Goal: Information Seeking & Learning: Learn about a topic

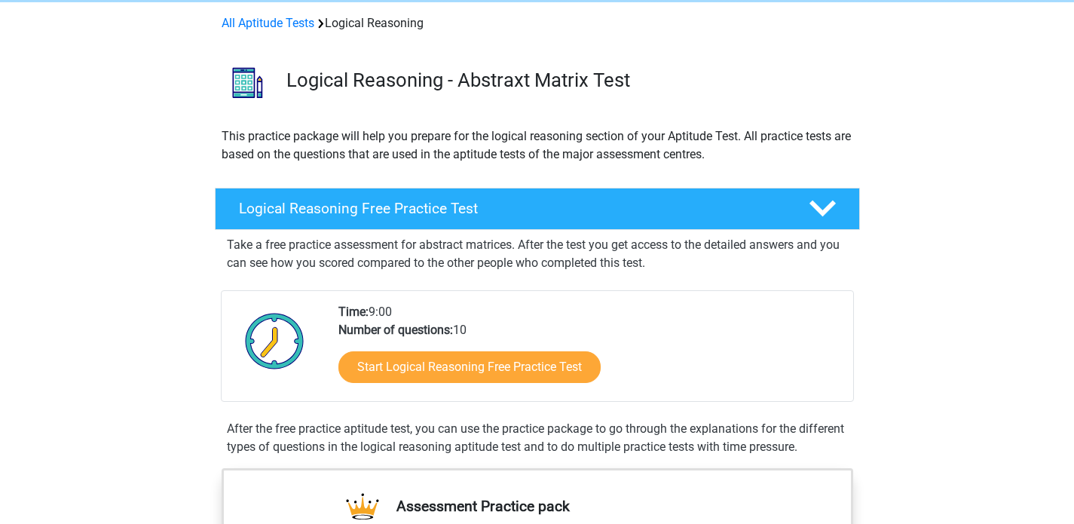
scroll to position [65, 0]
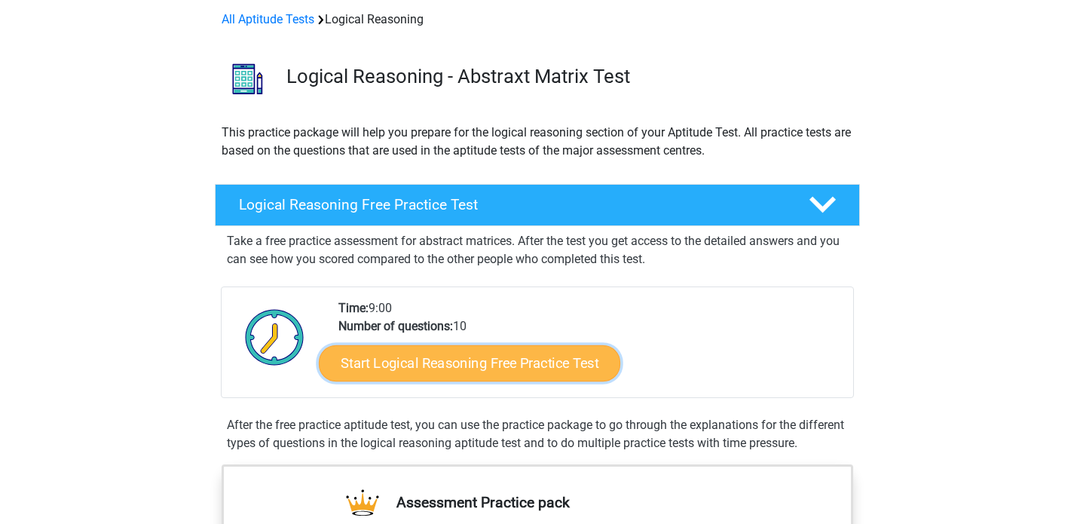
click at [439, 363] on link "Start Logical Reasoning Free Practice Test" at bounding box center [469, 362] width 301 height 36
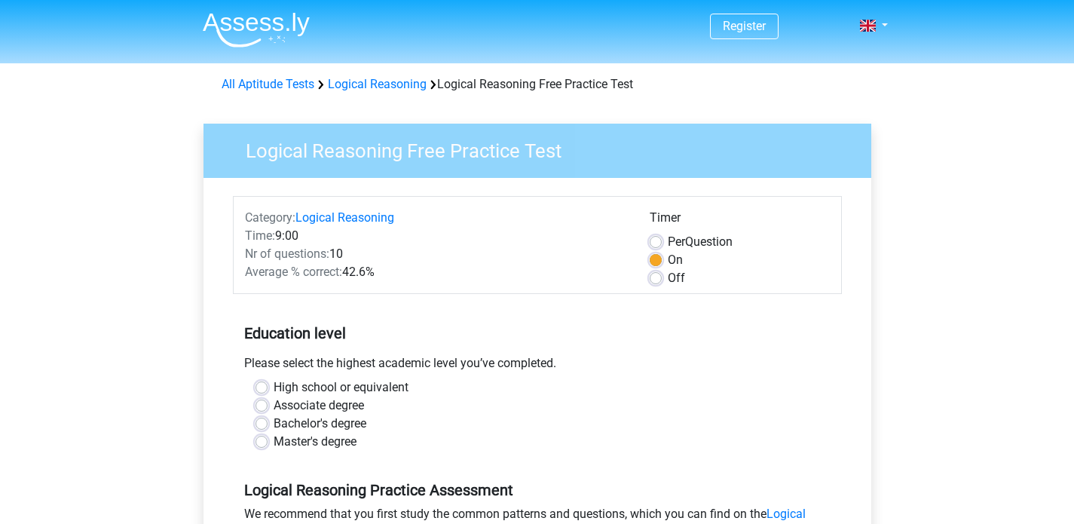
click at [347, 424] on label "Bachelor's degree" at bounding box center [320, 423] width 93 height 18
click at [267, 424] on input "Bachelor's degree" at bounding box center [261, 421] width 12 height 15
radio input "true"
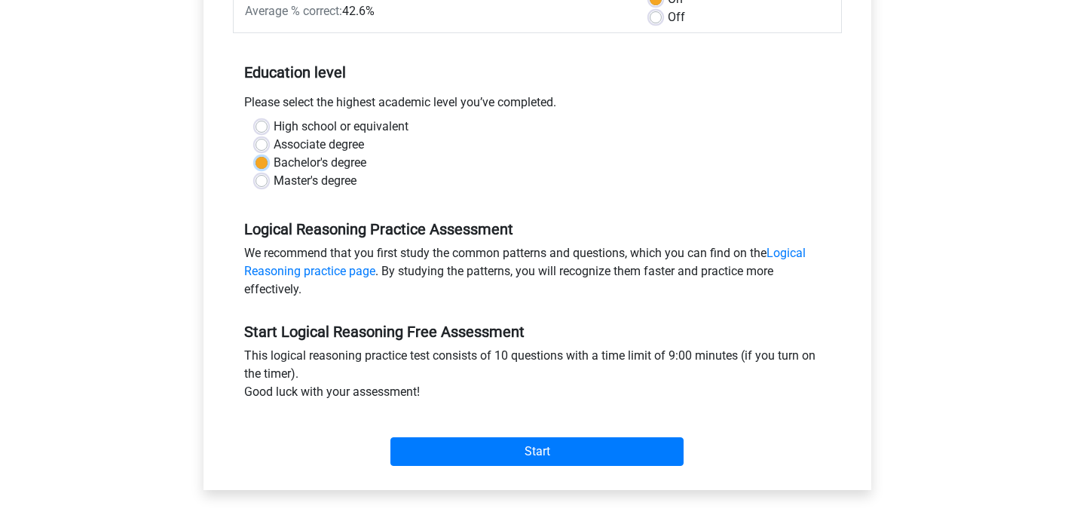
scroll to position [229, 0]
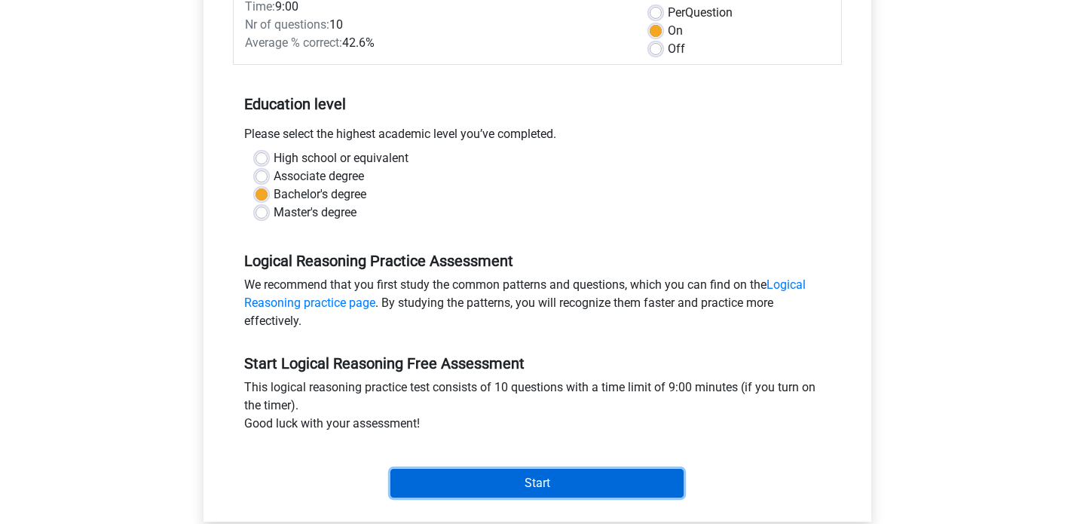
click at [469, 486] on input "Start" at bounding box center [536, 483] width 293 height 29
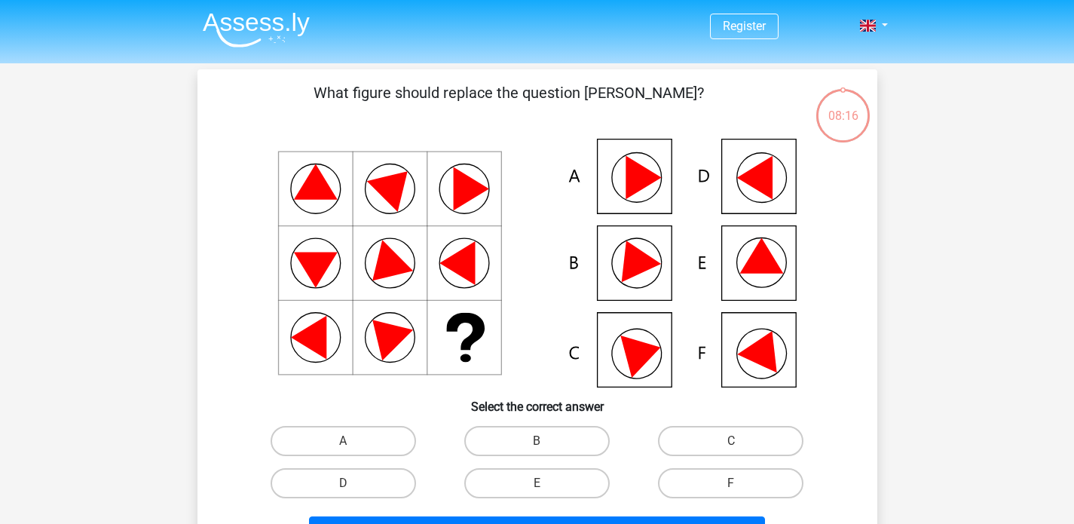
click at [762, 353] on icon at bounding box center [764, 347] width 54 height 50
click at [729, 482] on label "F" at bounding box center [730, 483] width 145 height 30
click at [731, 483] on input "F" at bounding box center [736, 488] width 10 height 10
radio input "true"
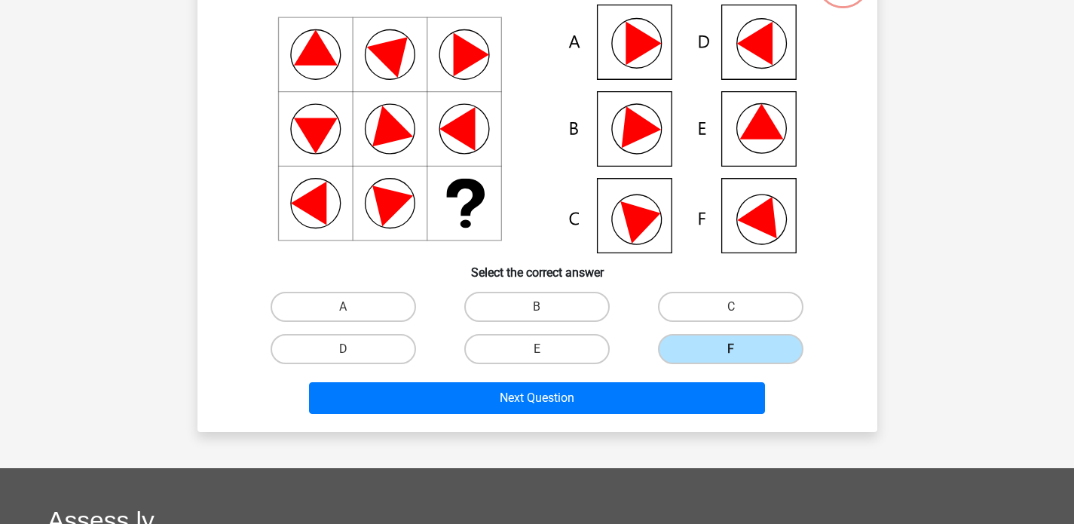
scroll to position [136, 0]
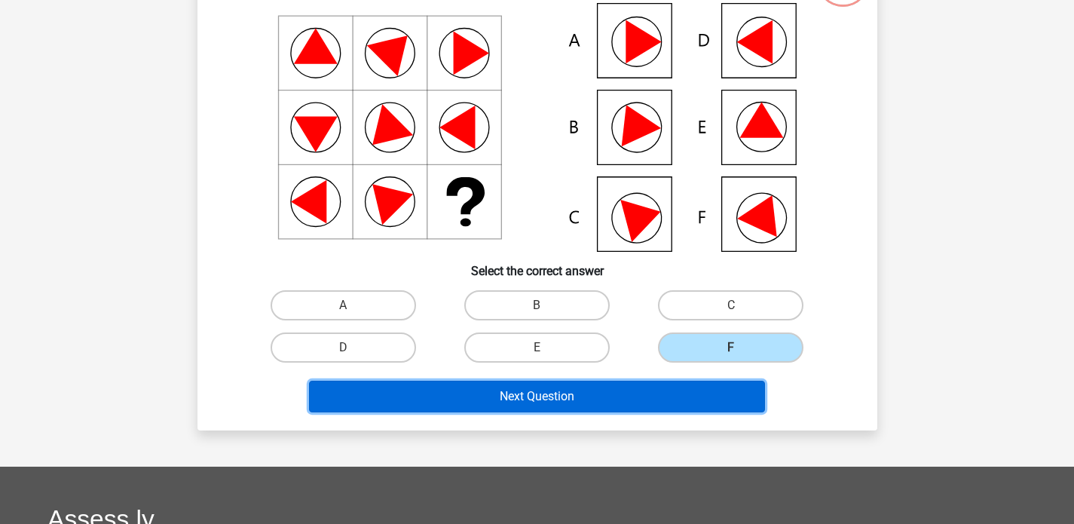
click at [699, 396] on button "Next Question" at bounding box center [537, 396] width 456 height 32
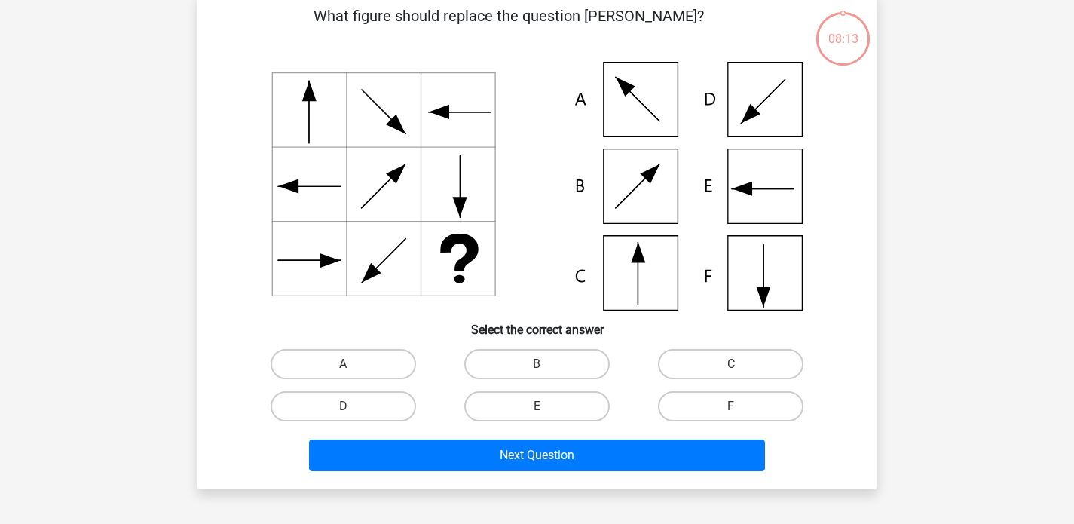
scroll to position [69, 0]
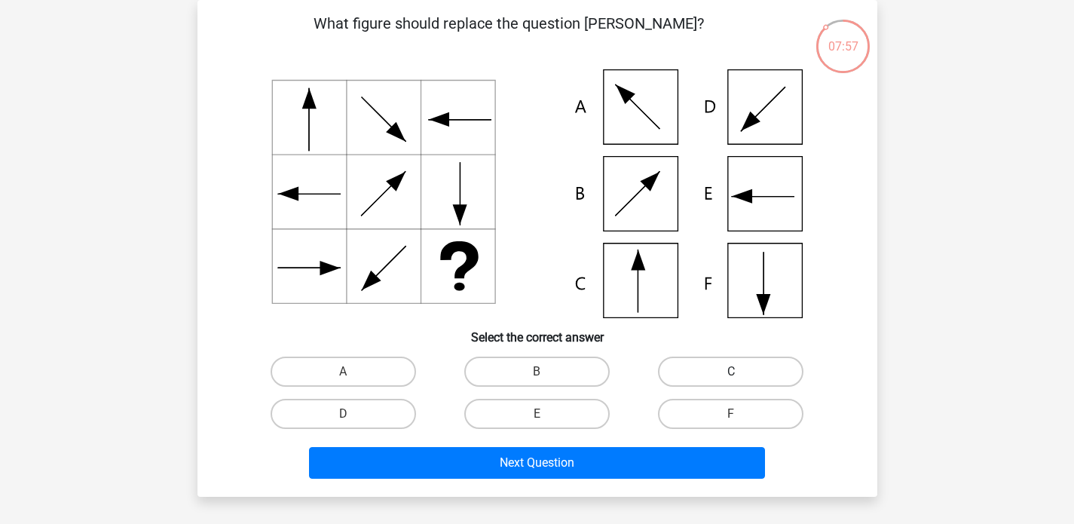
click at [732, 368] on label "C" at bounding box center [730, 371] width 145 height 30
click at [732, 371] on input "C" at bounding box center [736, 376] width 10 height 10
radio input "true"
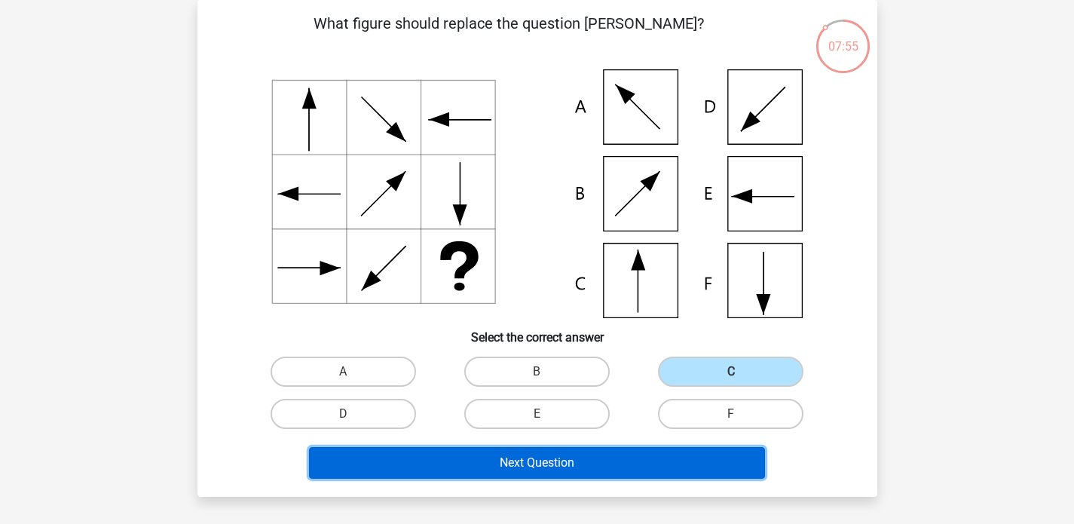
click at [657, 460] on button "Next Question" at bounding box center [537, 463] width 456 height 32
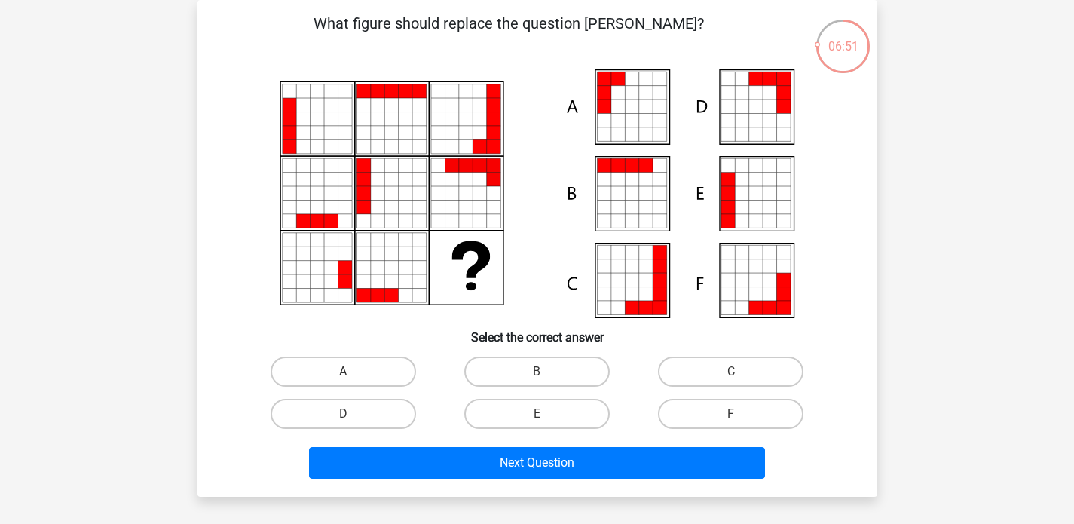
click at [634, 84] on icon at bounding box center [632, 79] width 14 height 14
click at [747, 185] on icon at bounding box center [742, 180] width 14 height 14
click at [573, 408] on label "E" at bounding box center [536, 414] width 145 height 30
click at [546, 414] on input "E" at bounding box center [541, 419] width 10 height 10
radio input "true"
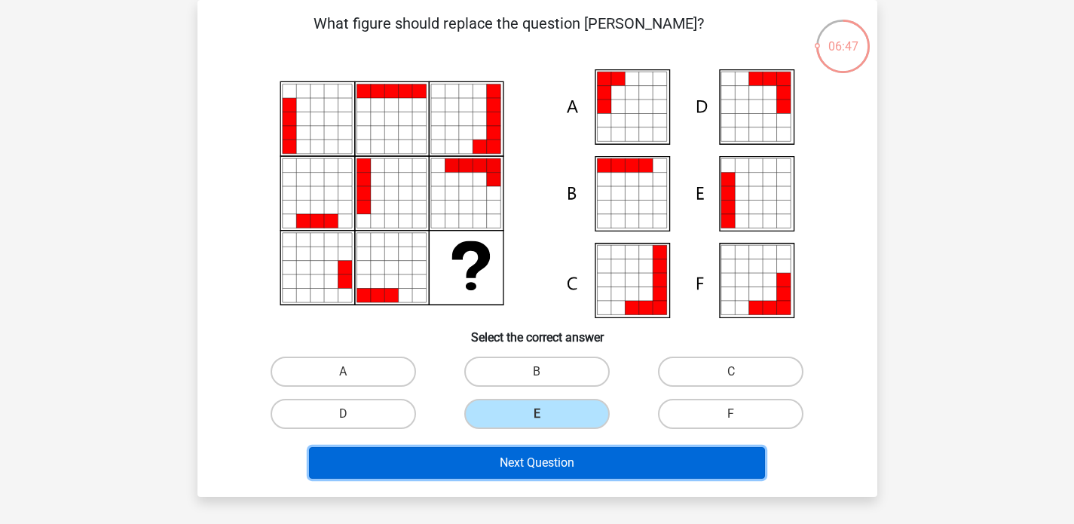
click at [578, 460] on button "Next Question" at bounding box center [537, 463] width 456 height 32
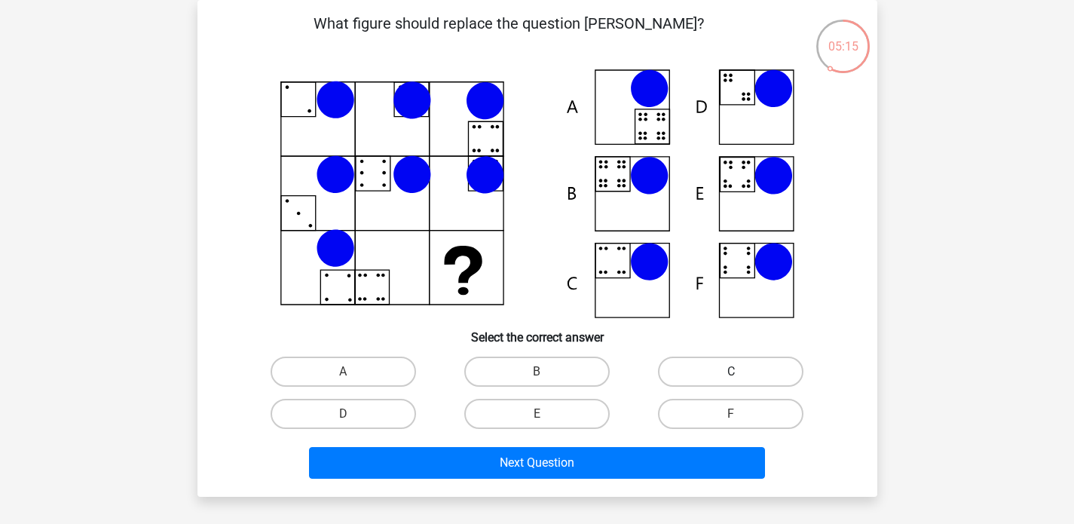
click at [710, 362] on label "C" at bounding box center [730, 371] width 145 height 30
click at [731, 371] on input "C" at bounding box center [736, 376] width 10 height 10
radio input "true"
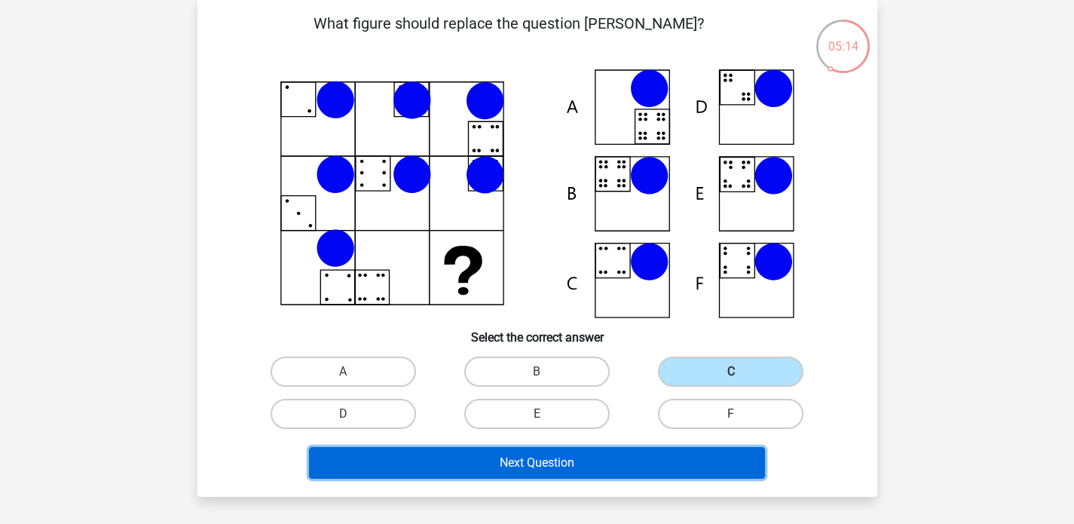
click at [680, 462] on button "Next Question" at bounding box center [537, 463] width 456 height 32
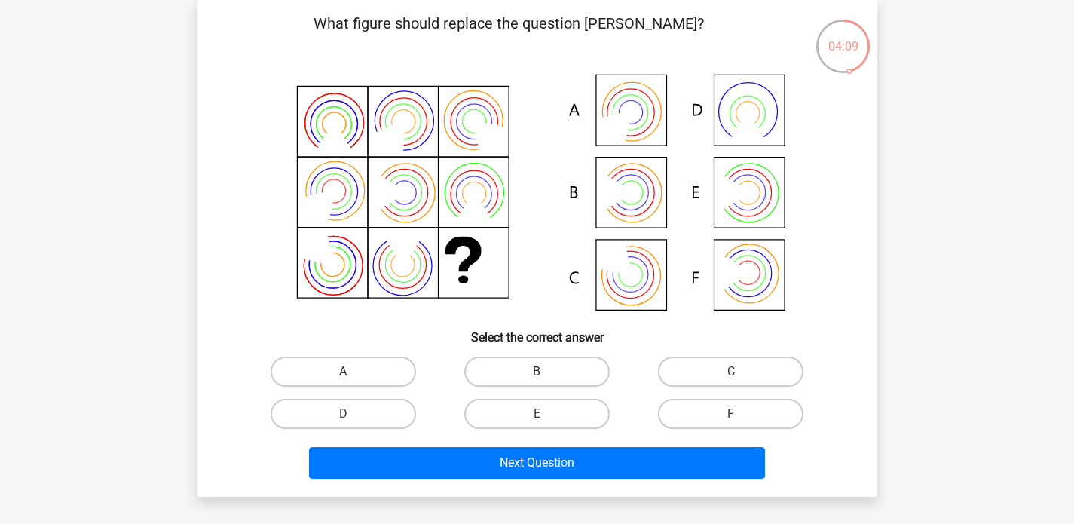
click at [515, 357] on label "B" at bounding box center [536, 371] width 145 height 30
click at [536, 371] on input "B" at bounding box center [541, 376] width 10 height 10
radio input "true"
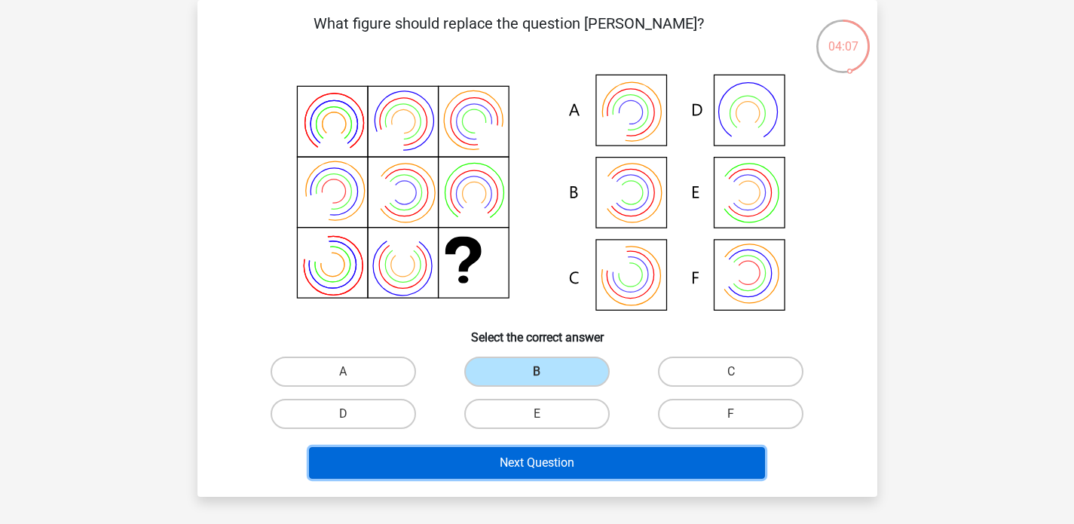
click at [525, 466] on button "Next Question" at bounding box center [537, 463] width 456 height 32
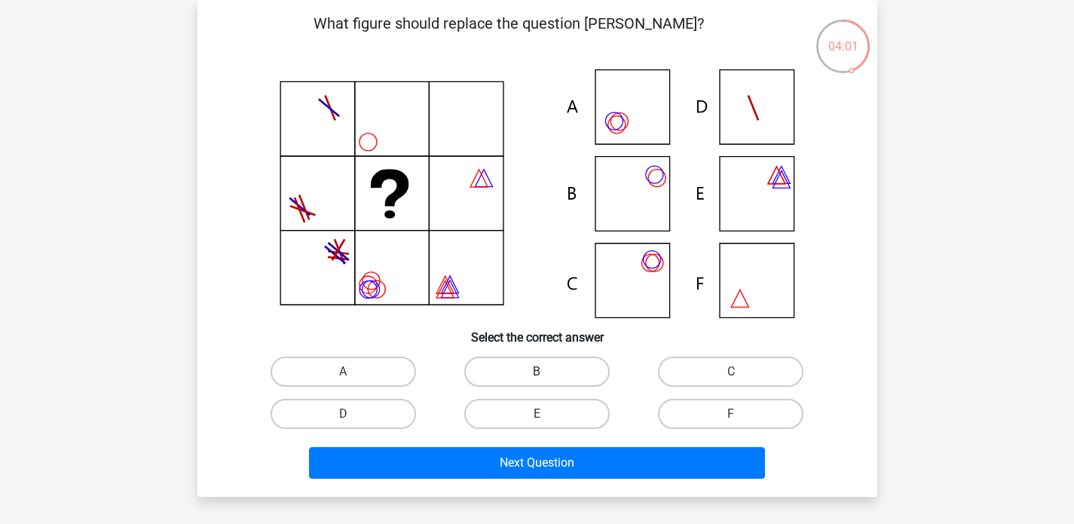
click at [534, 367] on label "B" at bounding box center [536, 371] width 145 height 30
click at [536, 371] on input "B" at bounding box center [541, 376] width 10 height 10
radio input "true"
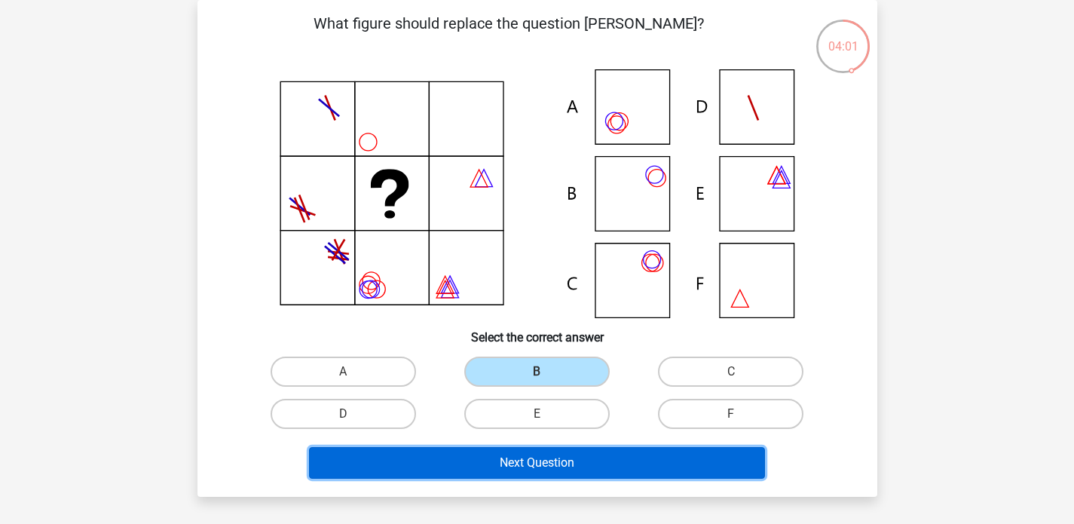
click at [529, 468] on button "Next Question" at bounding box center [537, 463] width 456 height 32
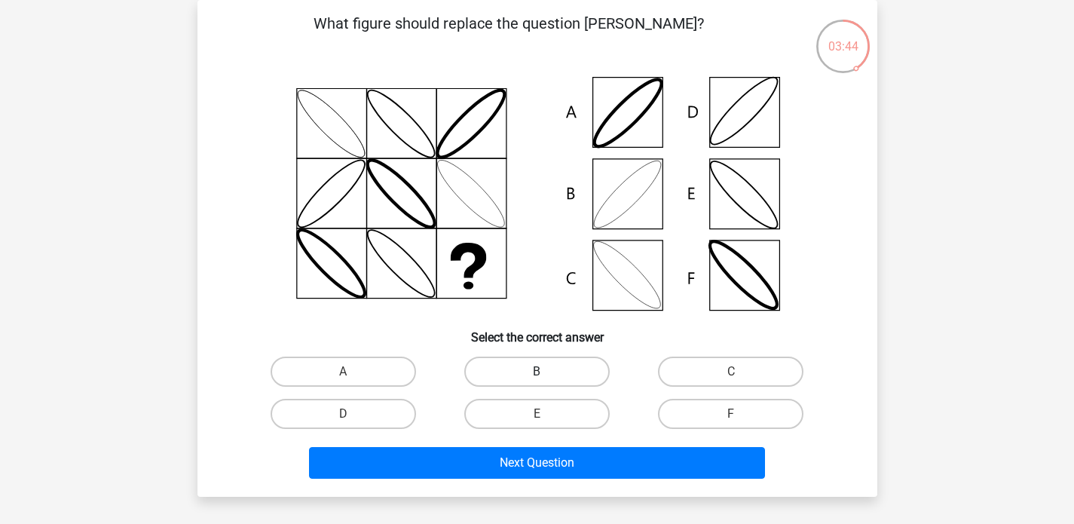
click at [524, 368] on label "B" at bounding box center [536, 371] width 145 height 30
click at [536, 371] on input "B" at bounding box center [541, 376] width 10 height 10
radio input "true"
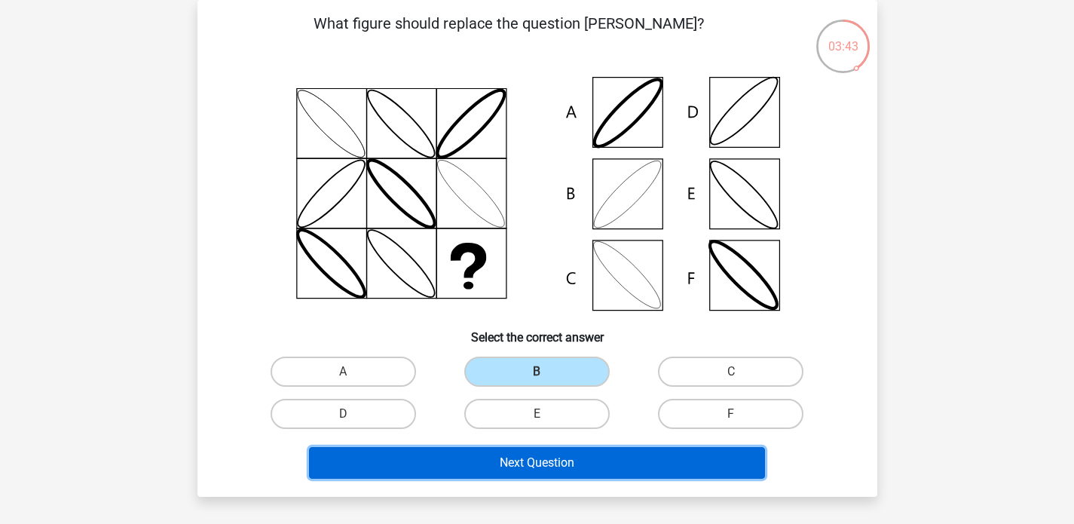
click at [522, 464] on button "Next Question" at bounding box center [537, 463] width 456 height 32
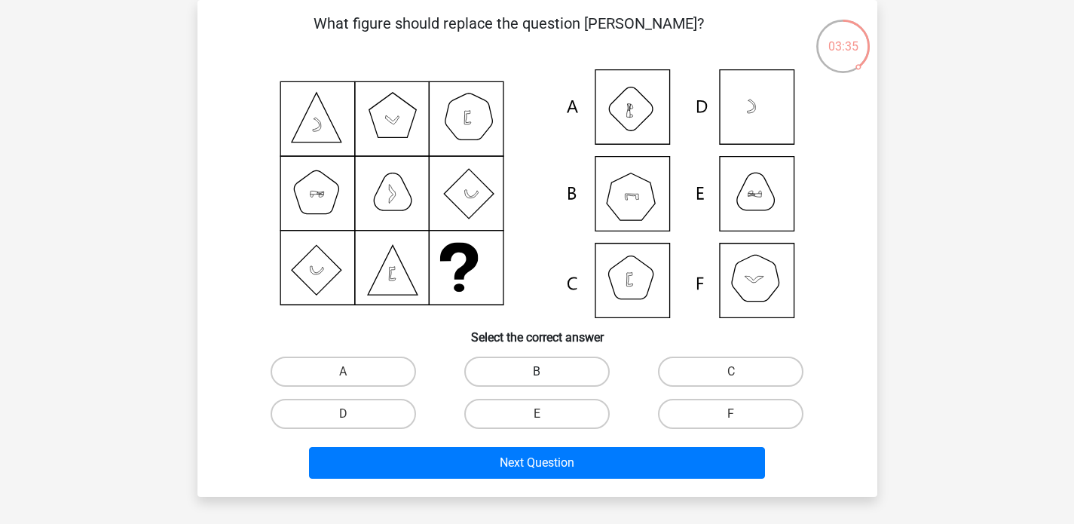
click at [549, 358] on label "B" at bounding box center [536, 371] width 145 height 30
click at [546, 371] on input "B" at bounding box center [541, 376] width 10 height 10
radio input "true"
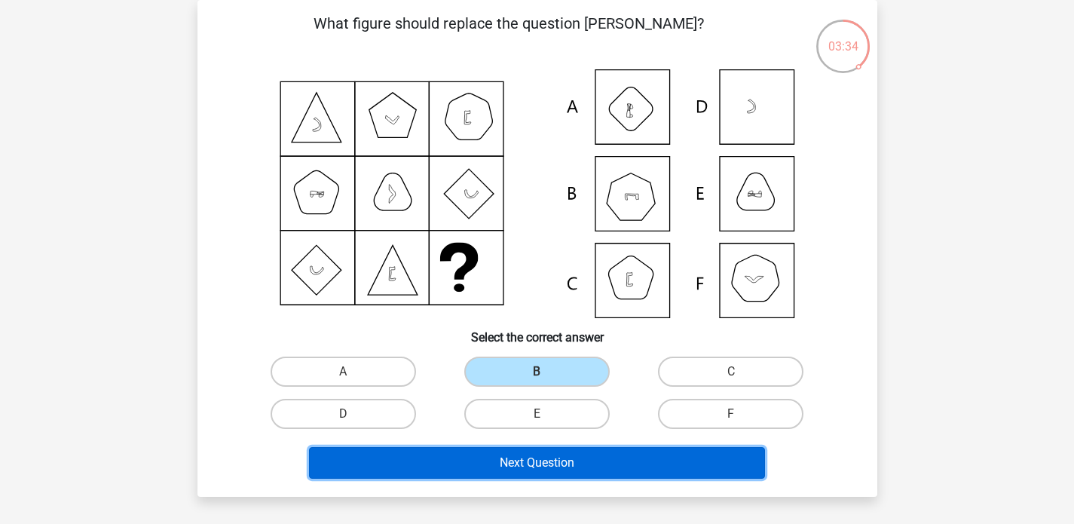
click at [549, 458] on button "Next Question" at bounding box center [537, 463] width 456 height 32
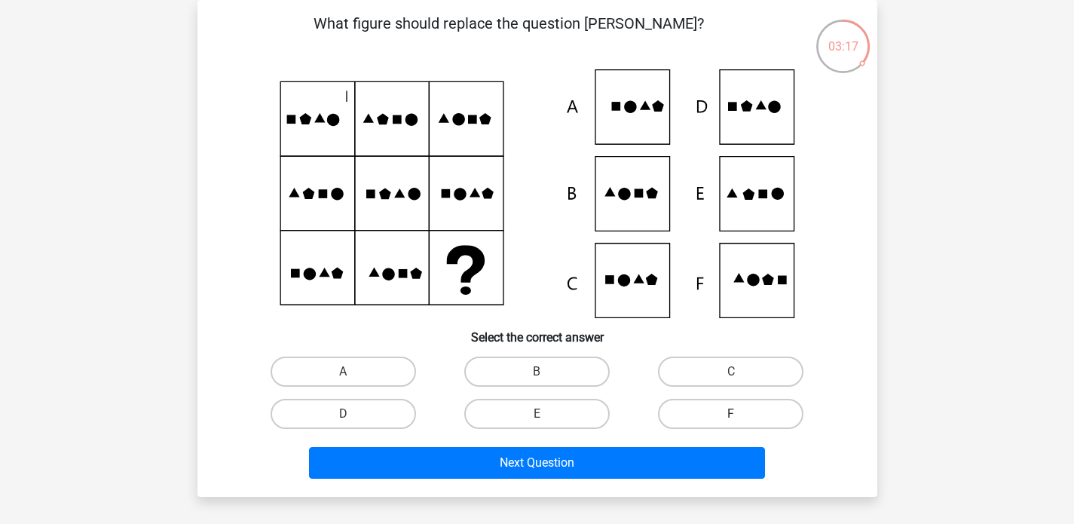
click at [685, 417] on label "F" at bounding box center [730, 414] width 145 height 30
click at [731, 417] on input "F" at bounding box center [736, 419] width 10 height 10
radio input "true"
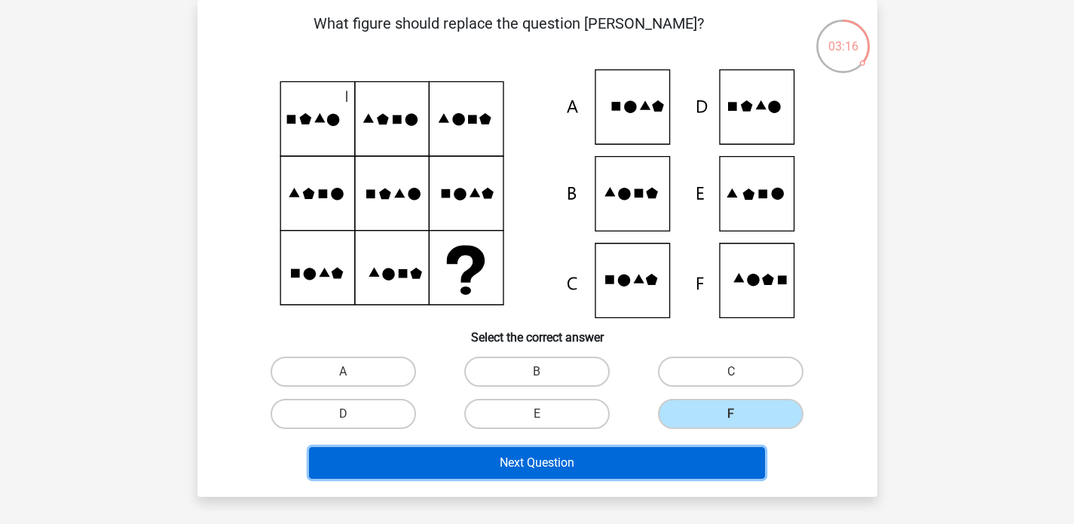
click at [647, 469] on button "Next Question" at bounding box center [537, 463] width 456 height 32
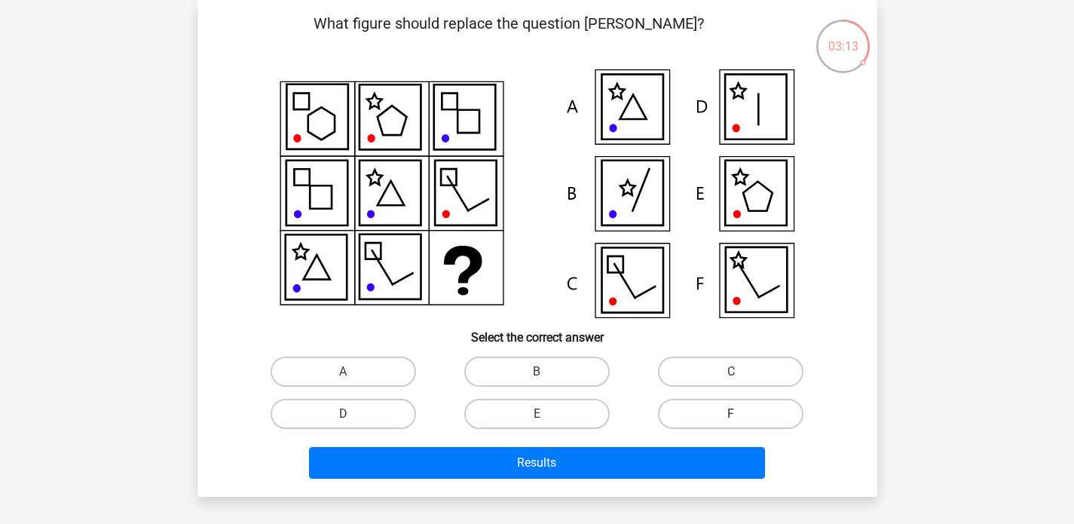
click at [682, 402] on label "F" at bounding box center [730, 414] width 145 height 30
click at [731, 414] on input "F" at bounding box center [736, 419] width 10 height 10
radio input "true"
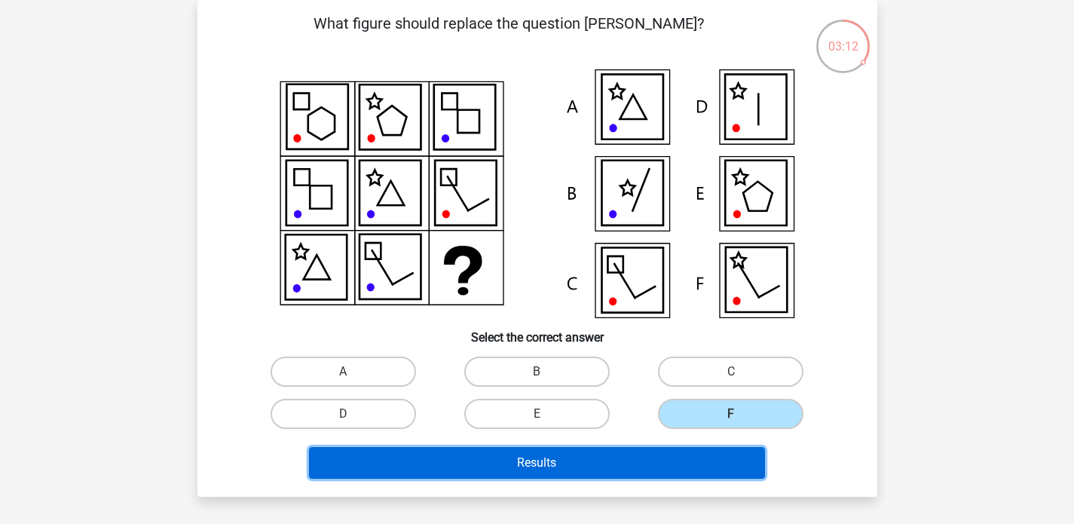
click at [652, 450] on button "Results" at bounding box center [537, 463] width 456 height 32
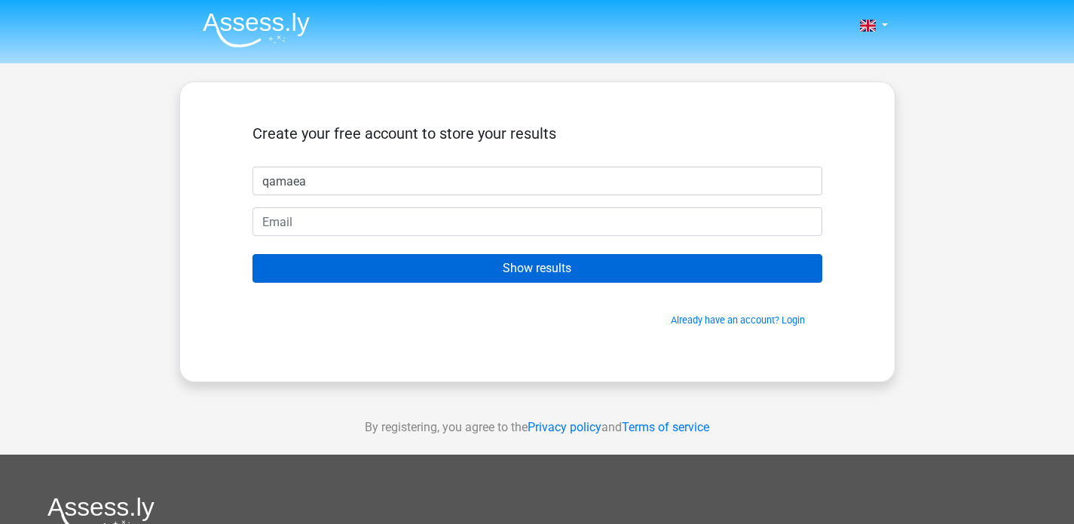
type input "qamaea"
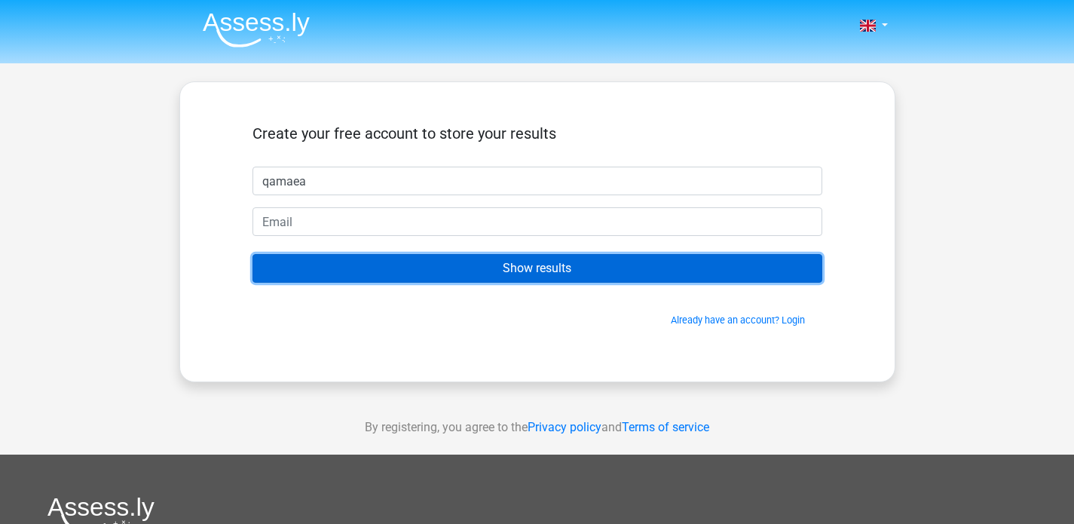
click at [588, 267] on input "Show results" at bounding box center [537, 268] width 570 height 29
